Goal: Task Accomplishment & Management: Complete application form

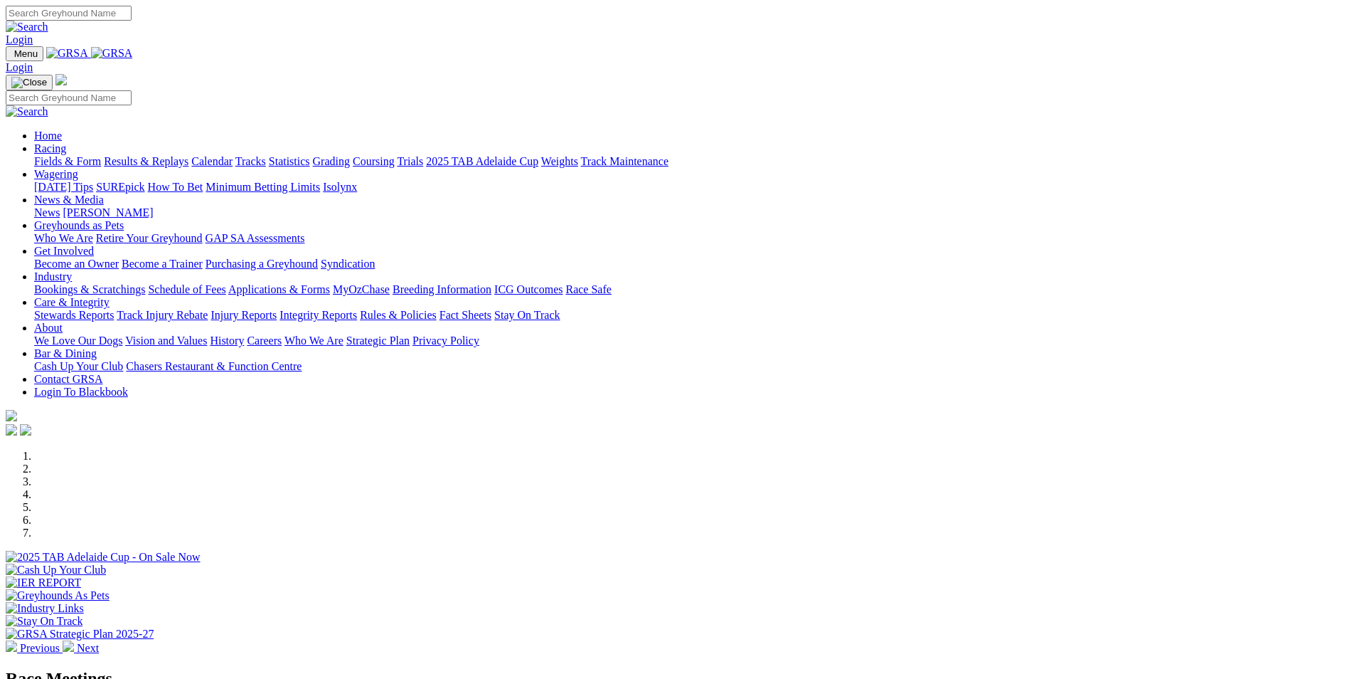
click at [145, 283] on link "Bookings & Scratchings" at bounding box center [89, 289] width 111 height 12
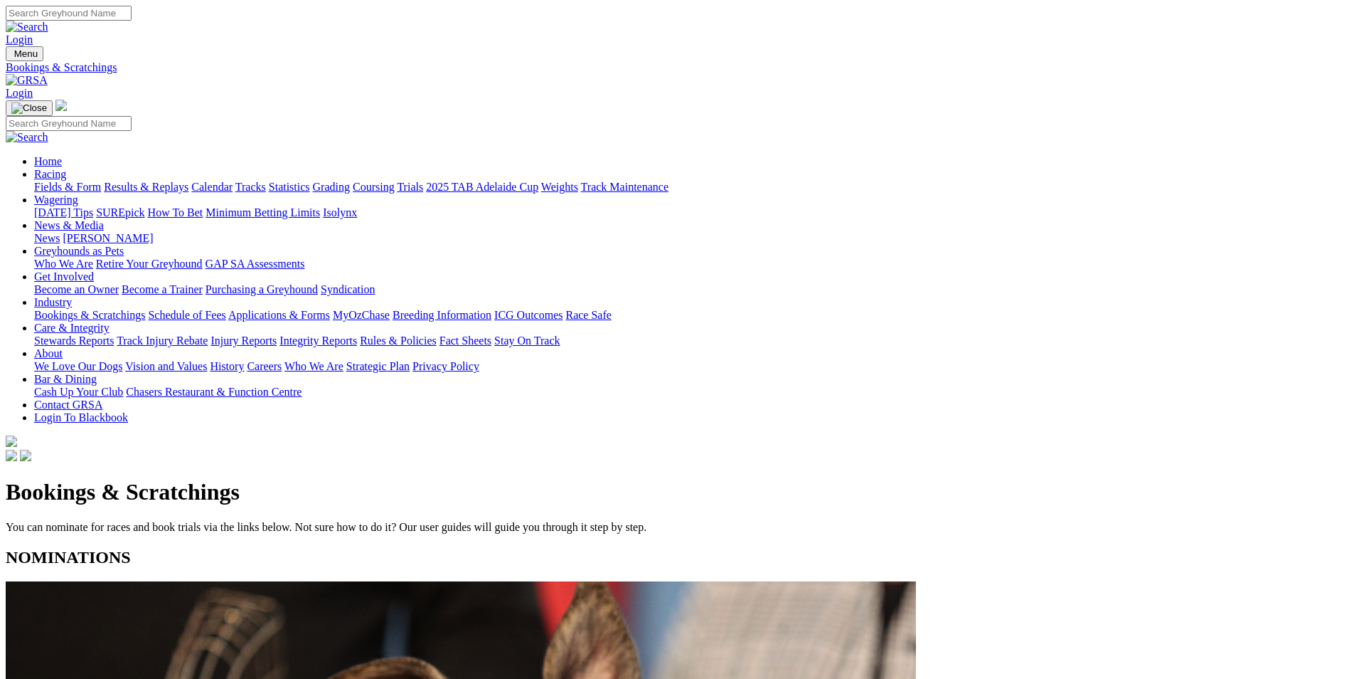
click at [233, 181] on link "Calendar" at bounding box center [211, 187] width 41 height 12
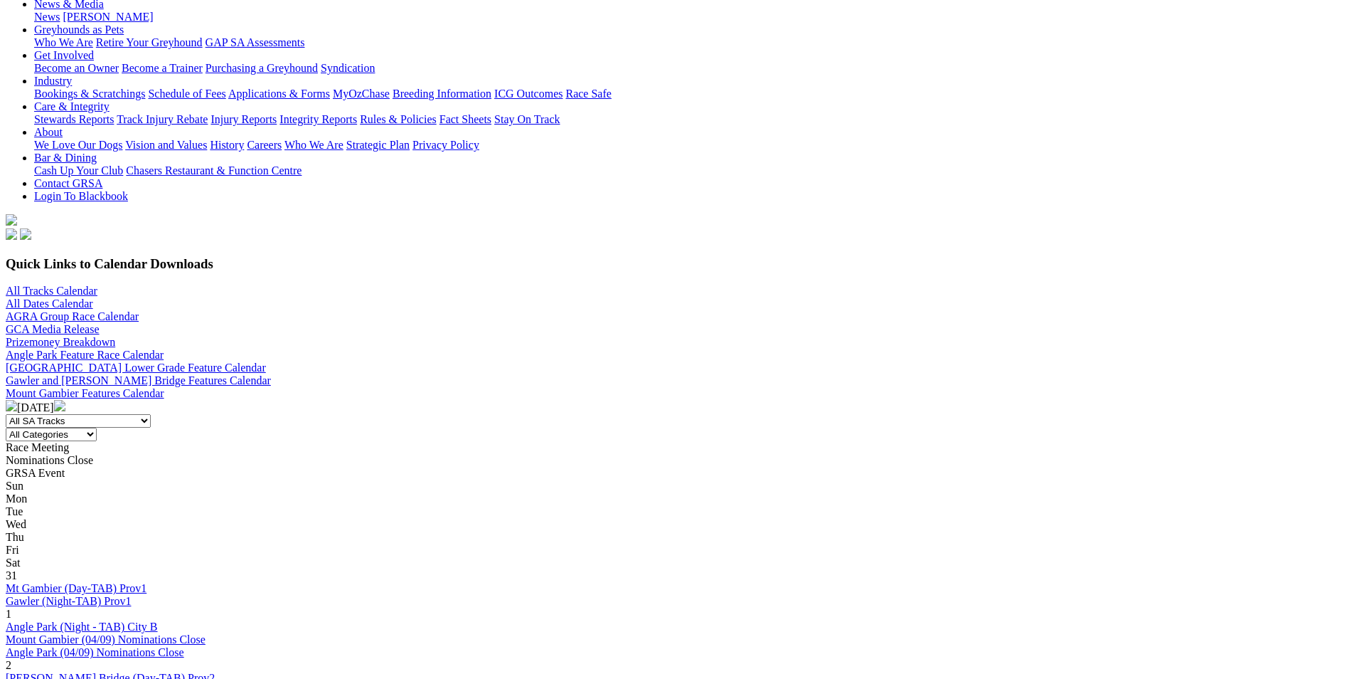
scroll to position [285, 0]
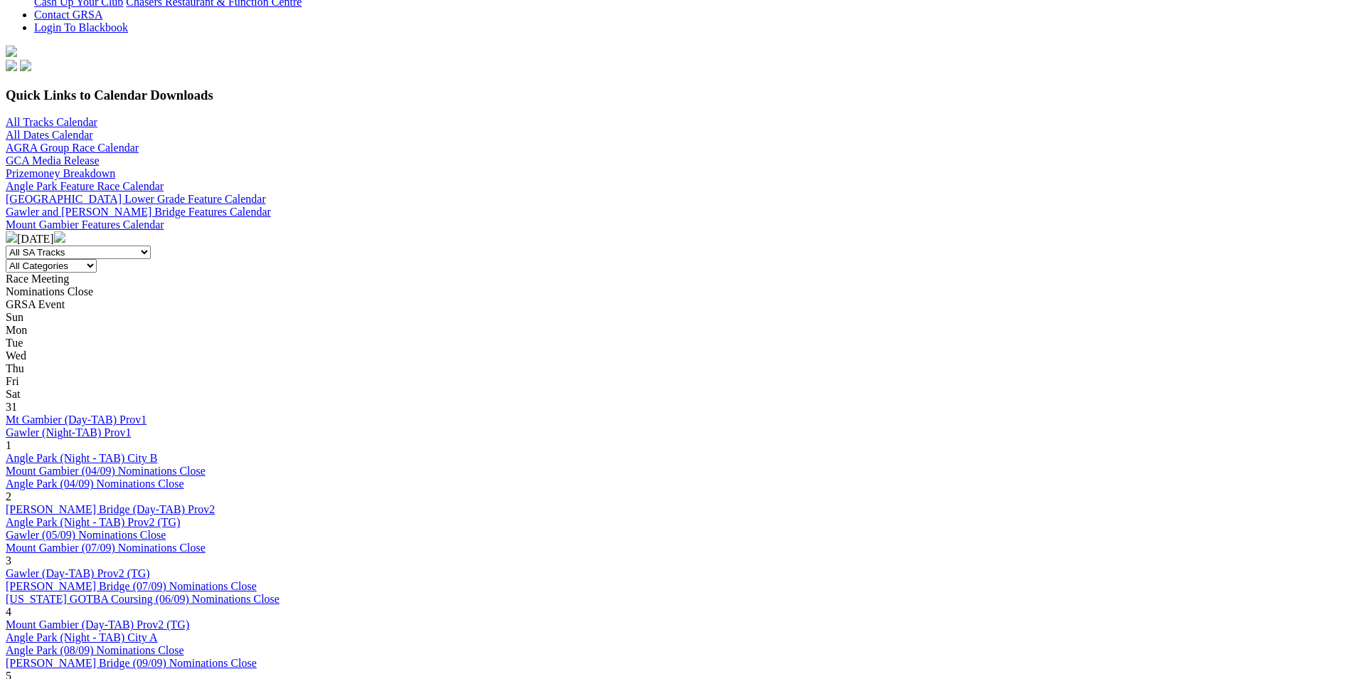
scroll to position [427, 0]
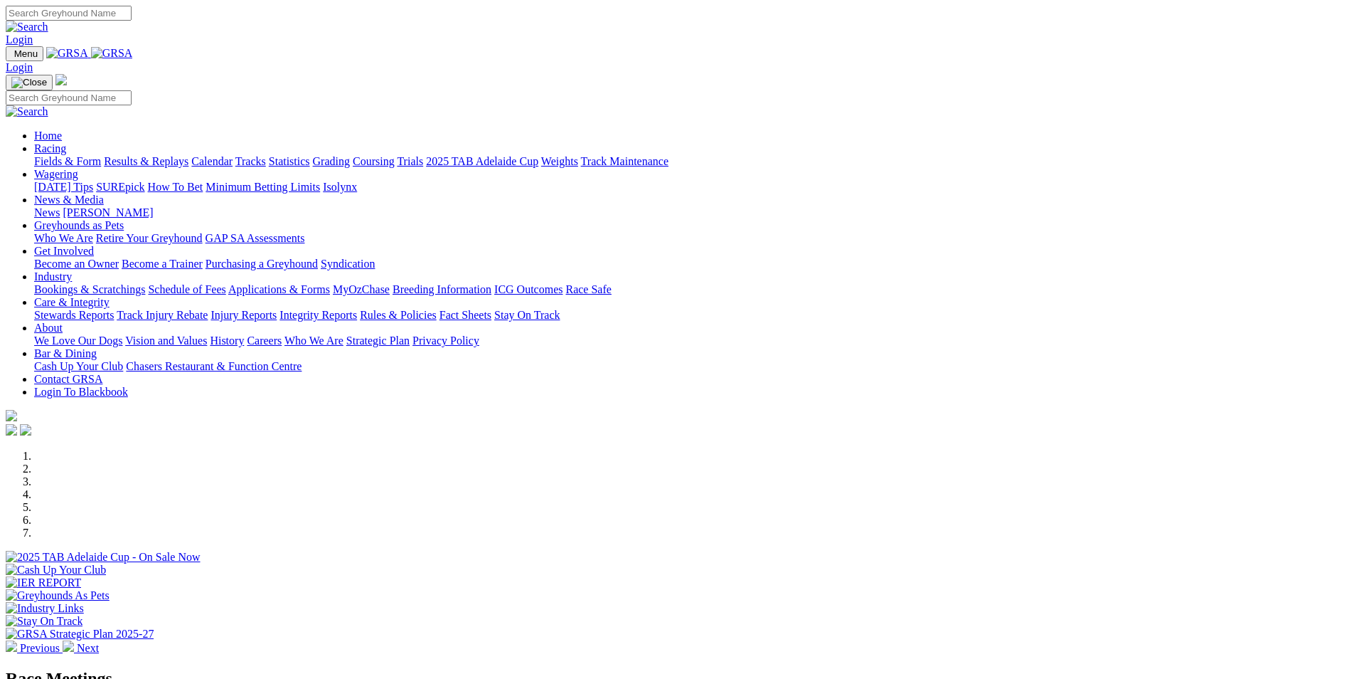
click at [145, 283] on link "Bookings & Scratchings" at bounding box center [89, 289] width 111 height 12
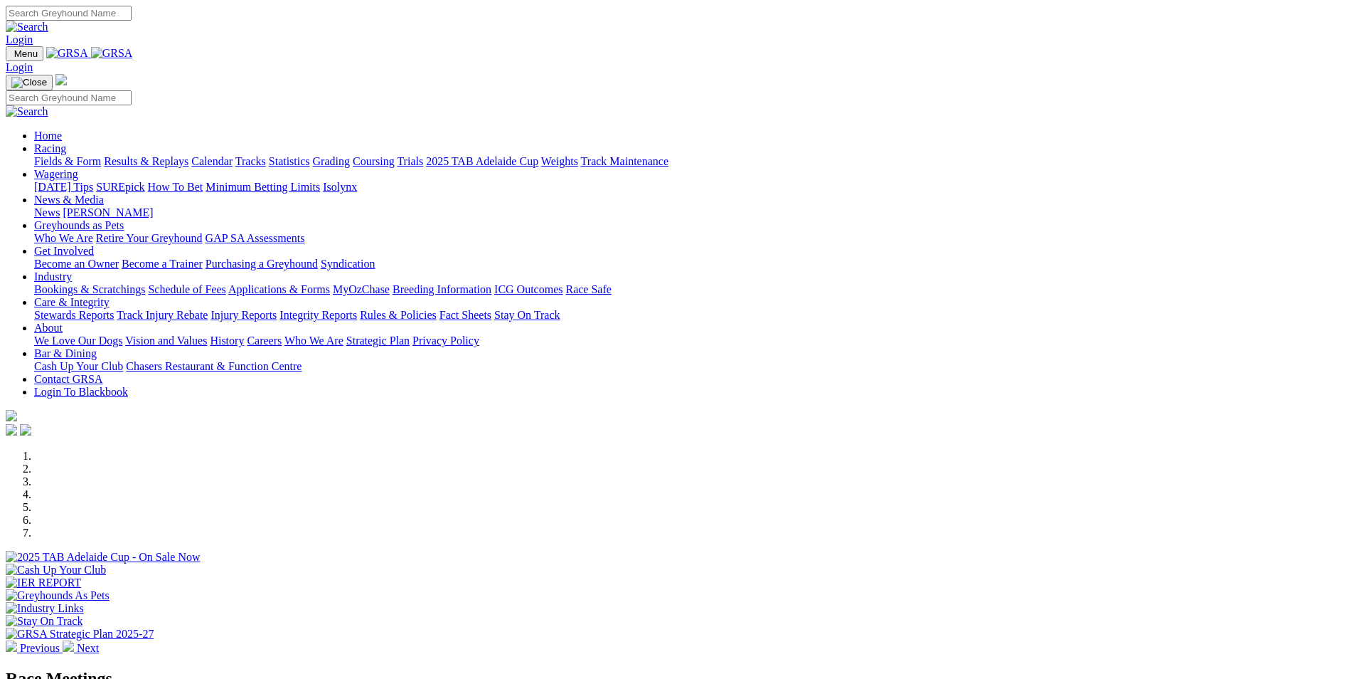
click at [145, 283] on link "Bookings & Scratchings" at bounding box center [89, 289] width 111 height 12
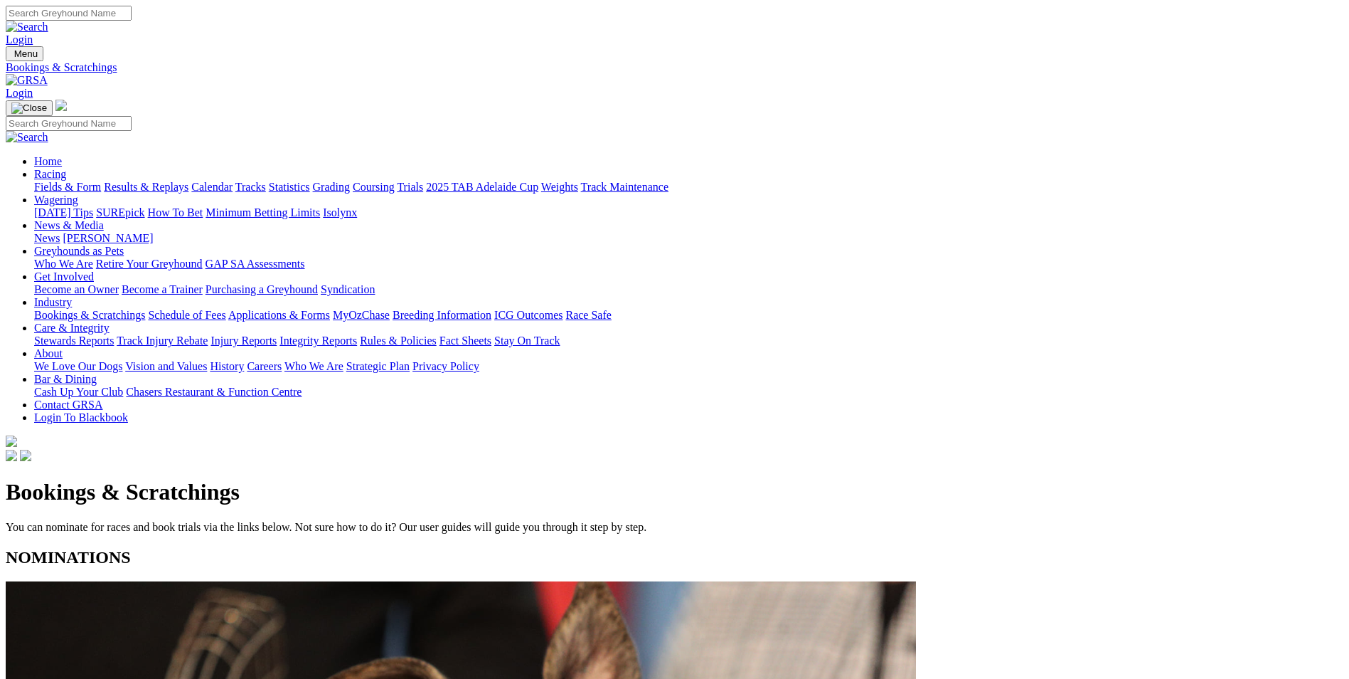
click at [101, 181] on link "Fields & Form" at bounding box center [67, 187] width 67 height 12
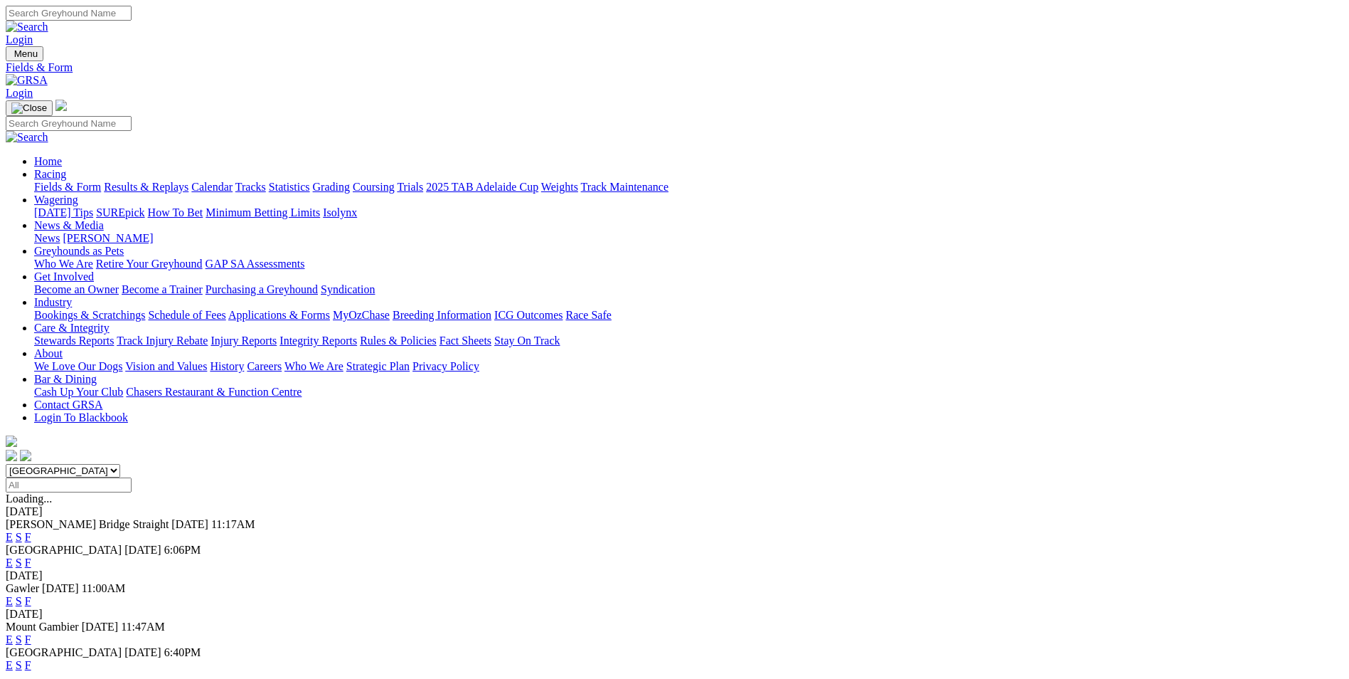
click at [31, 556] on link "F" at bounding box center [28, 562] width 6 height 12
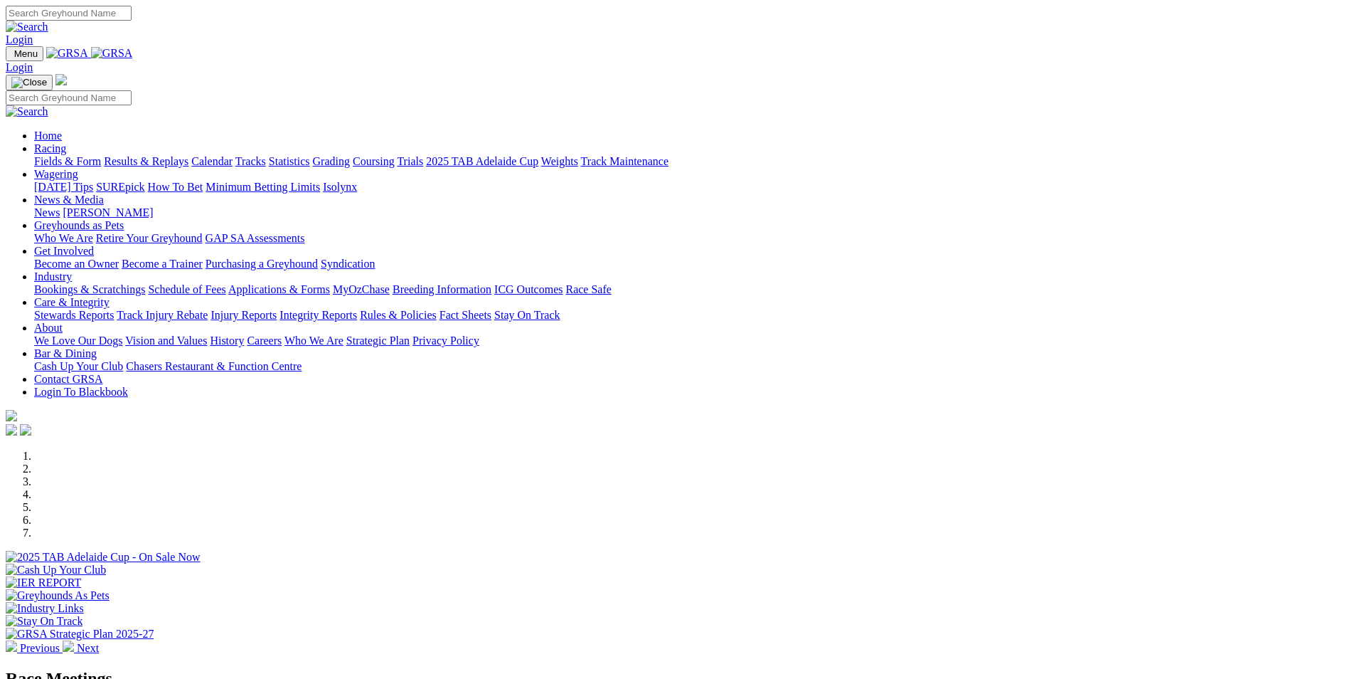
click at [145, 283] on link "Bookings & Scratchings" at bounding box center [89, 289] width 111 height 12
